Goal: Browse casually: Explore the website without a specific task or goal

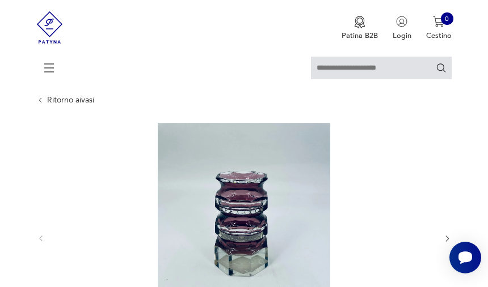
scroll to position [28, 0]
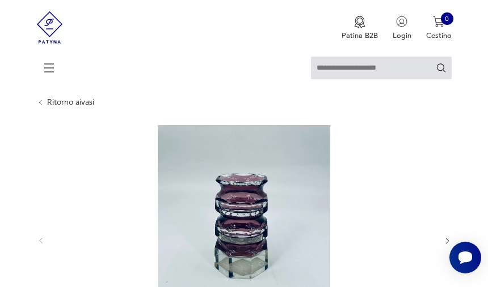
click at [247, 229] on img at bounding box center [244, 240] width 380 height 230
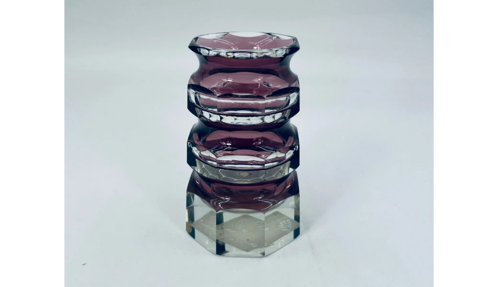
click at [145, 135] on img at bounding box center [244, 143] width 414 height 230
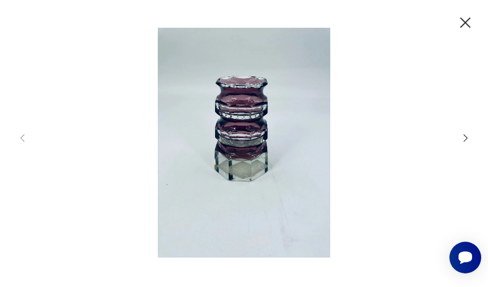
click at [37, 159] on img at bounding box center [244, 143] width 414 height 230
click at [464, 22] on icon "button" at bounding box center [465, 23] width 18 height 18
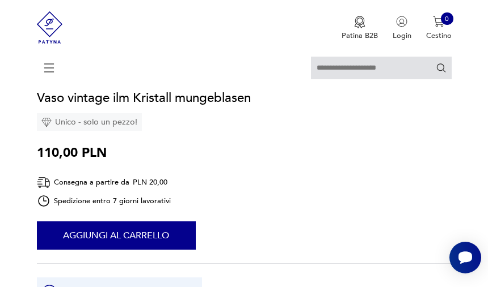
scroll to position [323, 0]
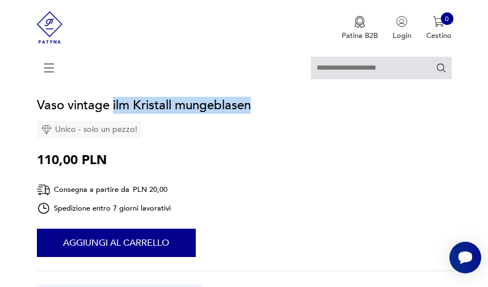
drag, startPoint x: 112, startPoint y: 107, endPoint x: 275, endPoint y: 99, distance: 162.9
copy font "ilm Kristall mungeblasen"
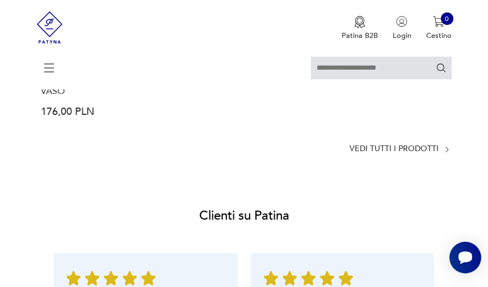
scroll to position [1320, 0]
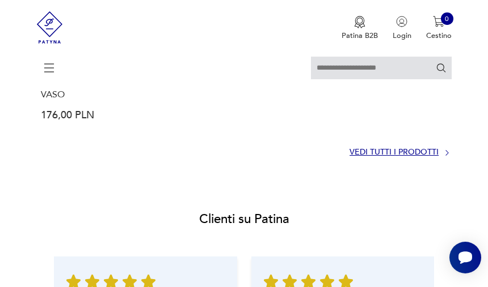
click at [396, 154] on font "Vedi tutti i prodotti" at bounding box center [393, 152] width 89 height 11
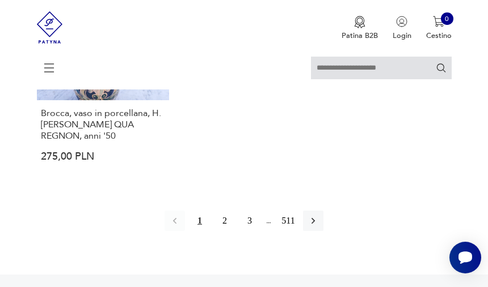
scroll to position [1665, 0]
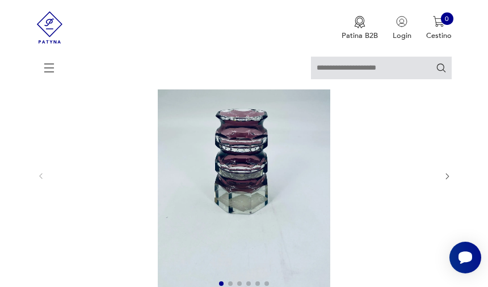
scroll to position [88, 0]
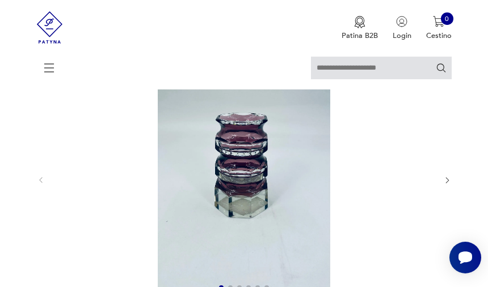
click at [290, 176] on img at bounding box center [244, 180] width 380 height 230
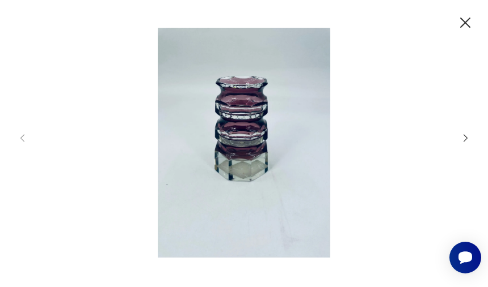
click at [302, 167] on img at bounding box center [244, 143] width 414 height 230
click at [273, 161] on img at bounding box center [244, 143] width 414 height 230
click at [463, 135] on icon "button" at bounding box center [465, 137] width 4 height 7
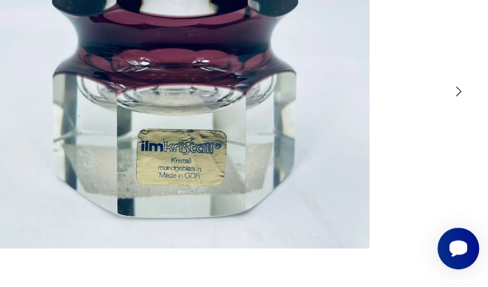
scroll to position [88, 0]
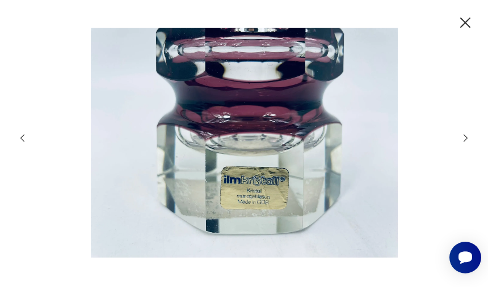
click at [20, 141] on icon "button" at bounding box center [22, 138] width 11 height 11
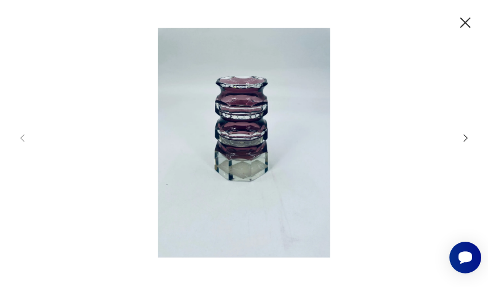
click at [464, 138] on icon "button" at bounding box center [465, 138] width 11 height 11
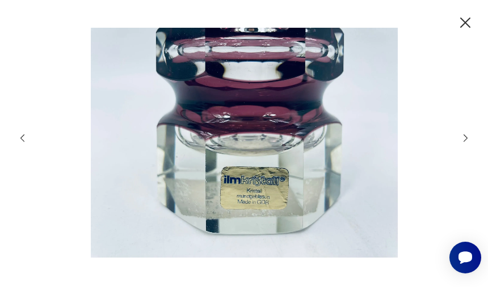
click at [464, 138] on icon "button" at bounding box center [465, 138] width 11 height 11
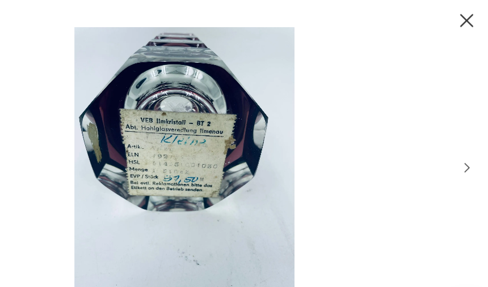
click at [119, 133] on img at bounding box center [244, 143] width 414 height 230
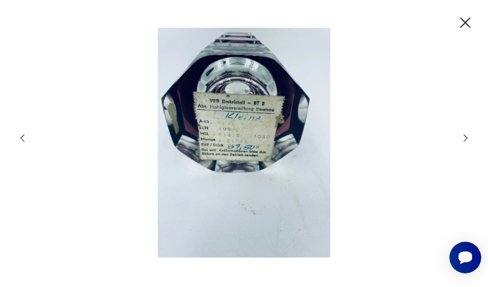
click at [459, 135] on div at bounding box center [244, 144] width 454 height 232
click at [467, 136] on icon "button" at bounding box center [465, 138] width 11 height 11
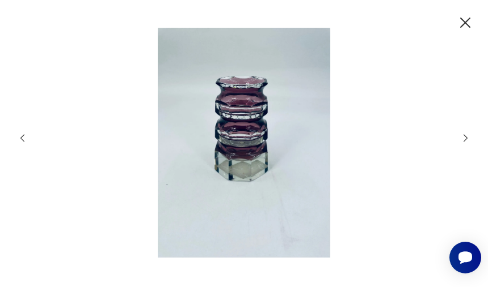
click at [467, 136] on icon "button" at bounding box center [465, 138] width 11 height 11
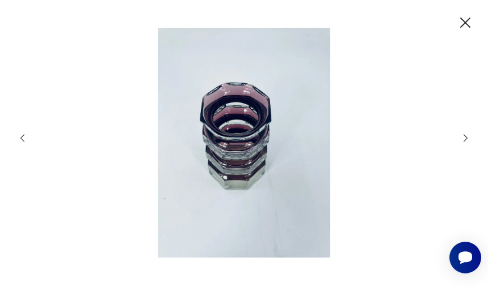
click at [467, 136] on icon "button" at bounding box center [465, 138] width 11 height 11
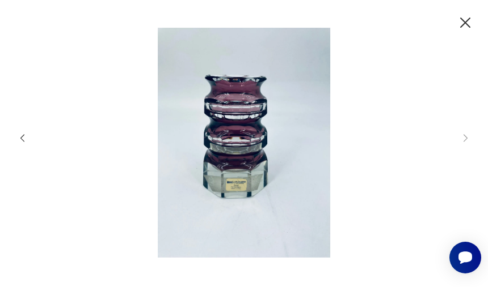
click at [459, 23] on icon "button" at bounding box center [465, 23] width 18 height 18
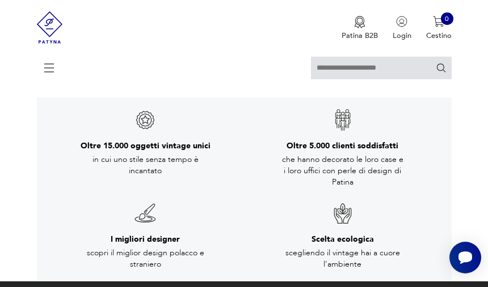
scroll to position [2175, 0]
